Goal: Obtain resource: Obtain resource

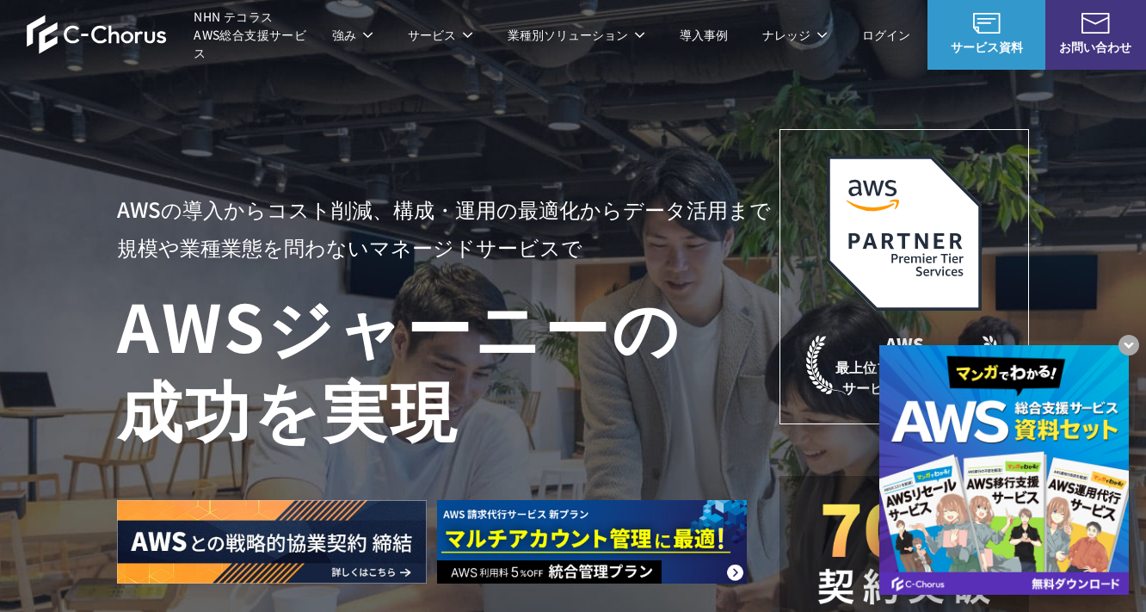
click at [524, 536] on img at bounding box center [592, 541] width 310 height 83
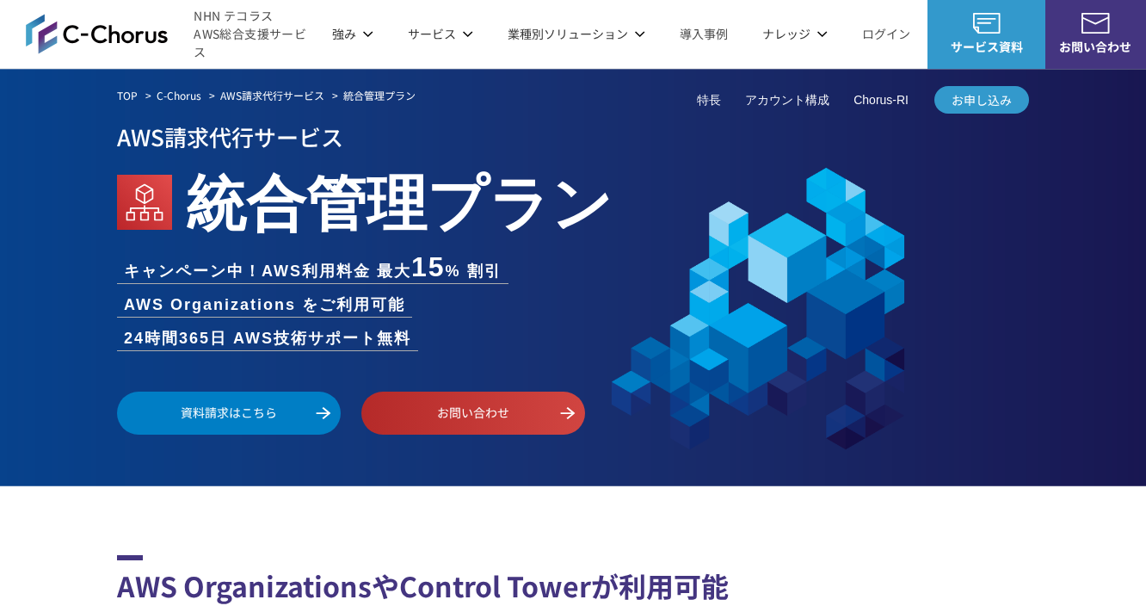
click at [306, 410] on link "資料請求はこちら" at bounding box center [229, 413] width 224 height 43
